Goal: Check status: Check status

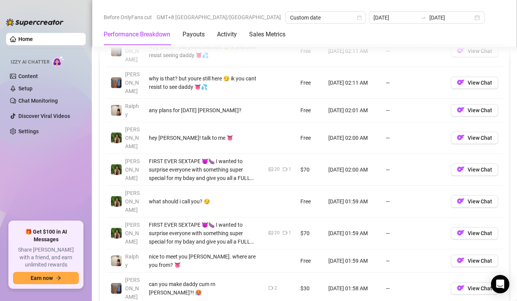
scroll to position [804, 0]
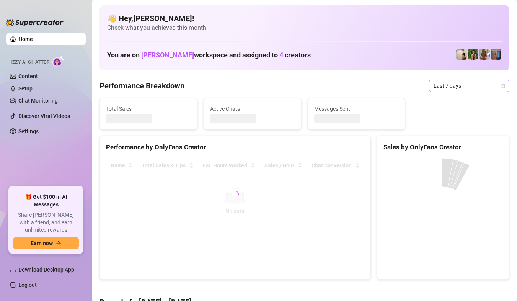
click at [493, 87] on span "Last 7 days" at bounding box center [469, 85] width 71 height 11
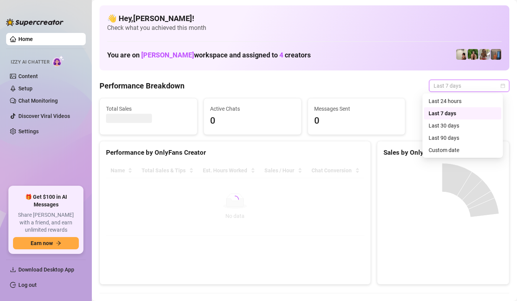
click at [452, 148] on div "Sales by OnlyFans Creator" at bounding box center [443, 152] width 119 height 10
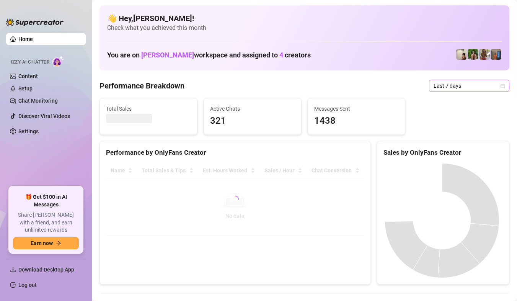
click at [490, 84] on span "Last 7 days" at bounding box center [469, 85] width 71 height 11
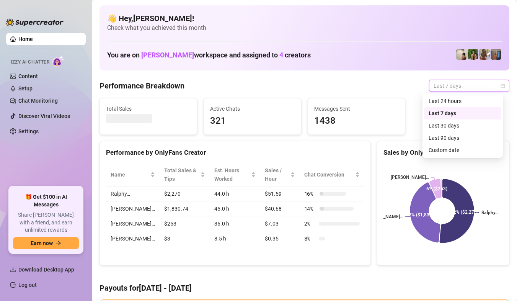
click at [447, 149] on div "Custom date" at bounding box center [463, 150] width 68 height 8
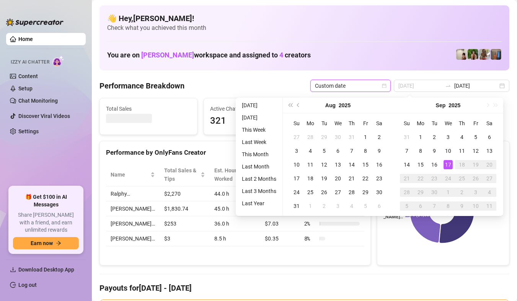
click at [447, 167] on div "17" at bounding box center [448, 164] width 9 height 9
type input "[DATE]"
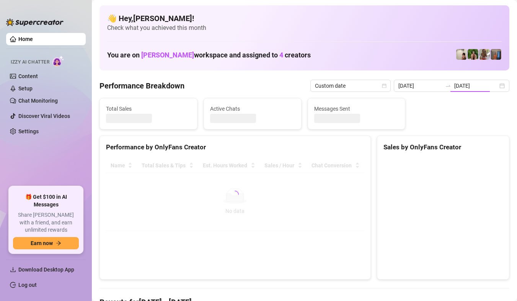
type input "[DATE]"
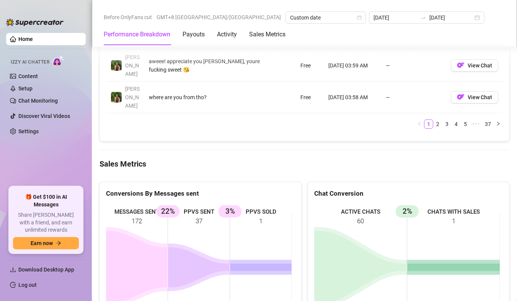
scroll to position [996, 0]
